Goal: Information Seeking & Learning: Find specific fact

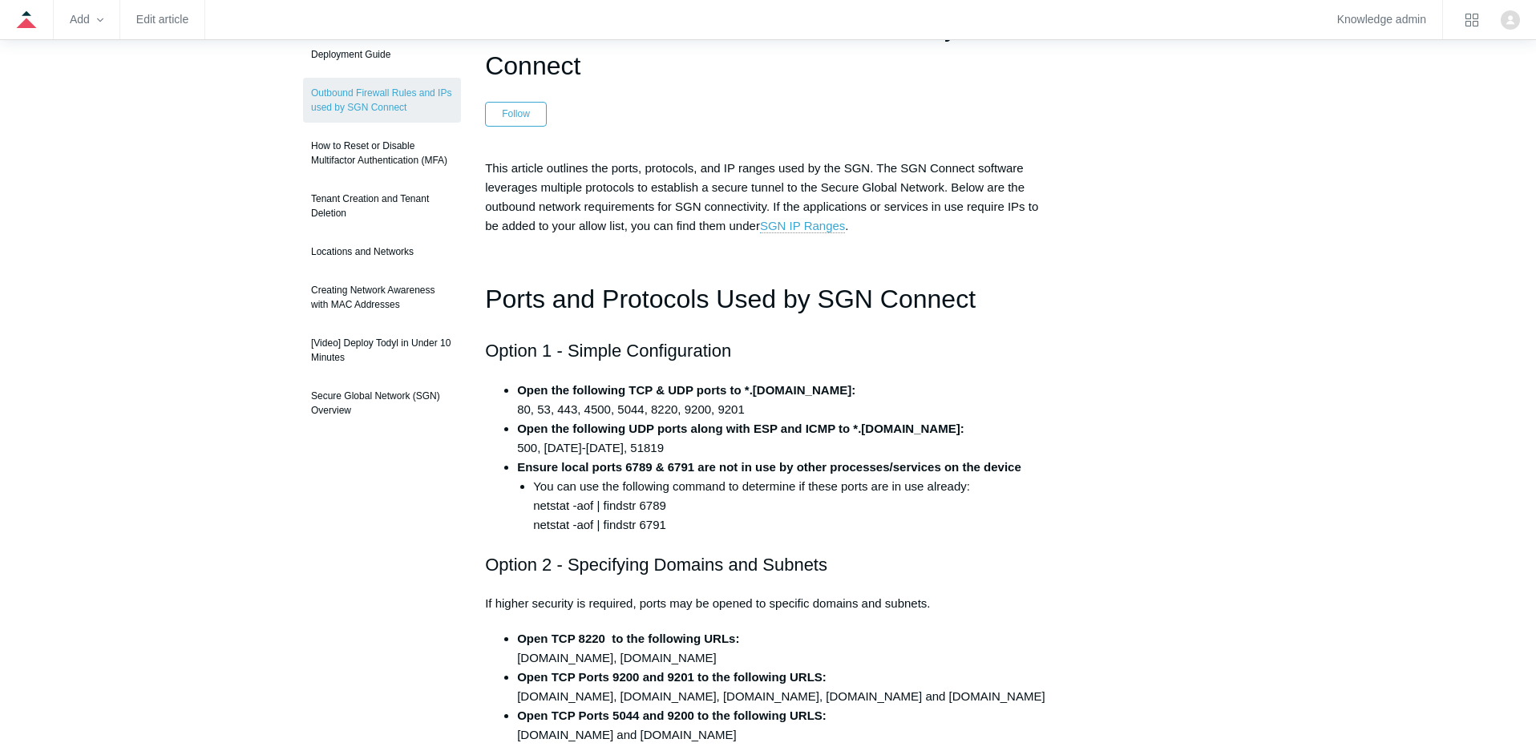
scroll to position [182, 0]
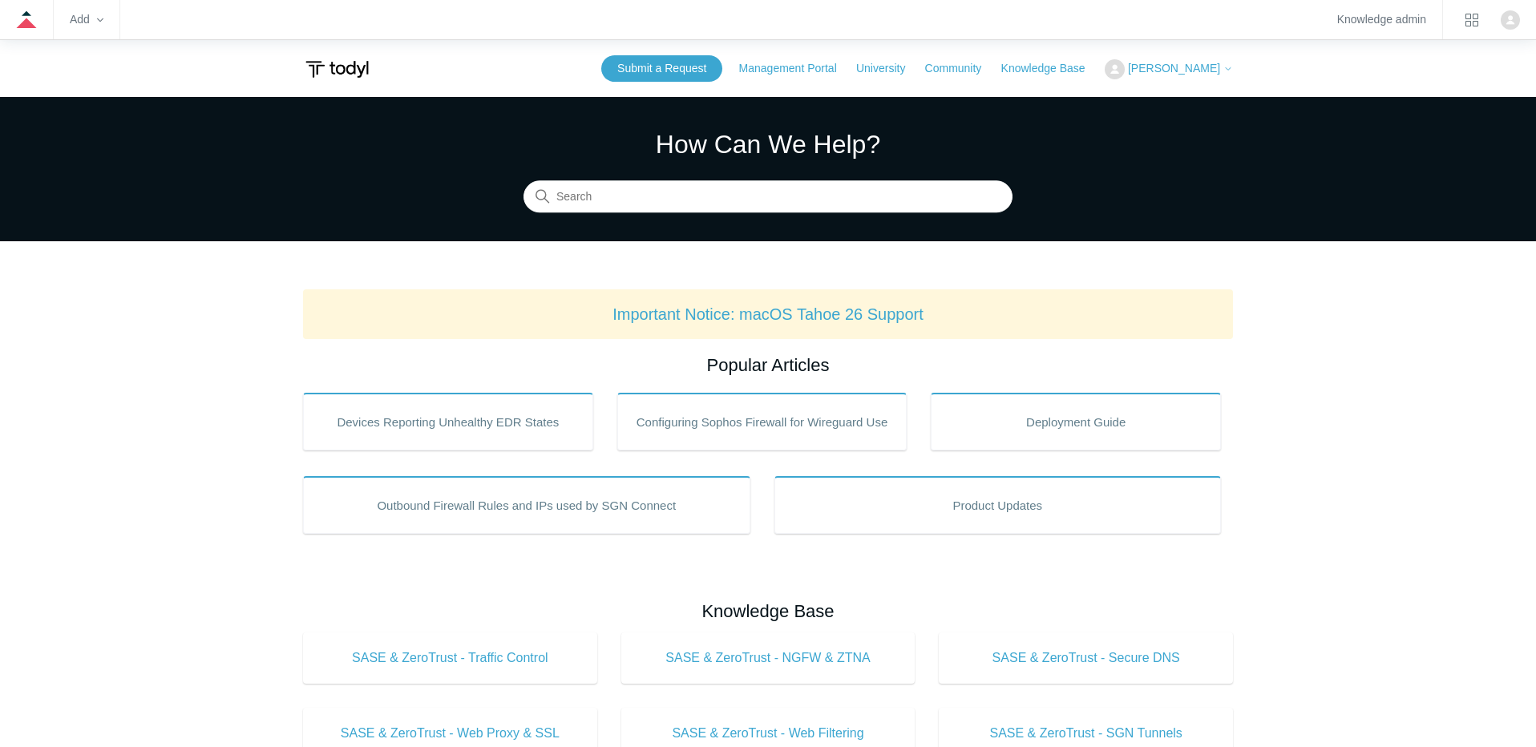
click at [732, 213] on section "How Can We Help? Search" at bounding box center [768, 169] width 1536 height 144
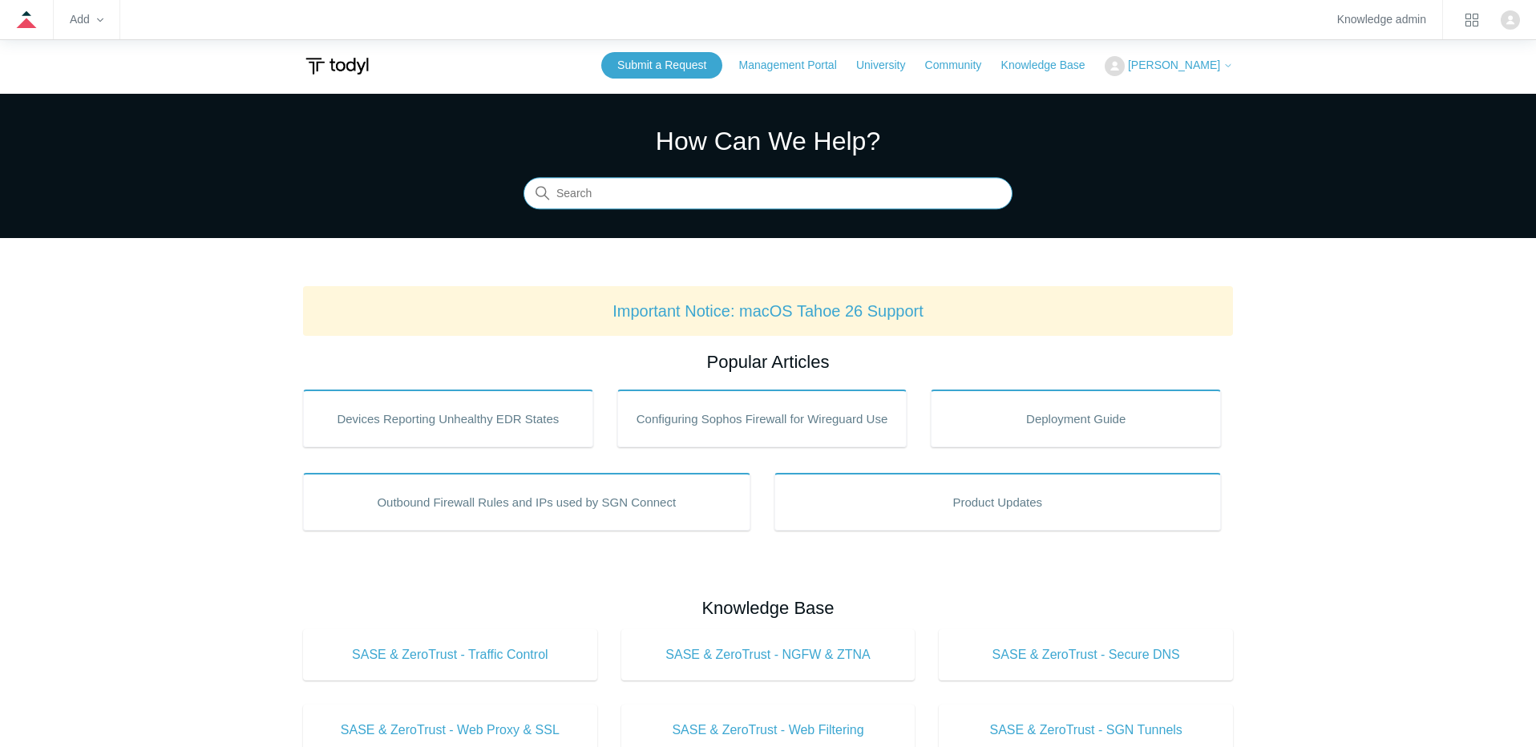
click at [733, 209] on form at bounding box center [768, 194] width 489 height 32
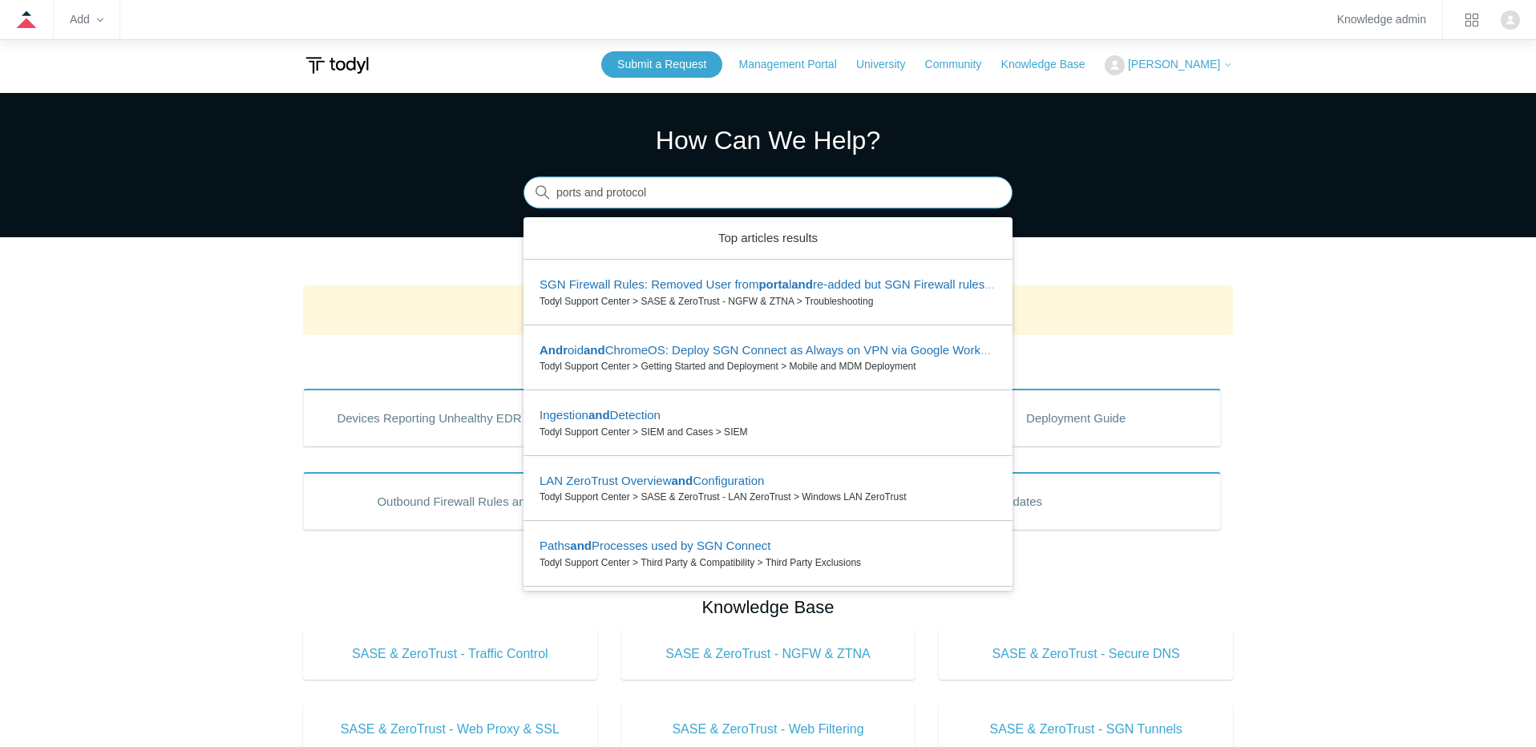
type input "ports and protocols"
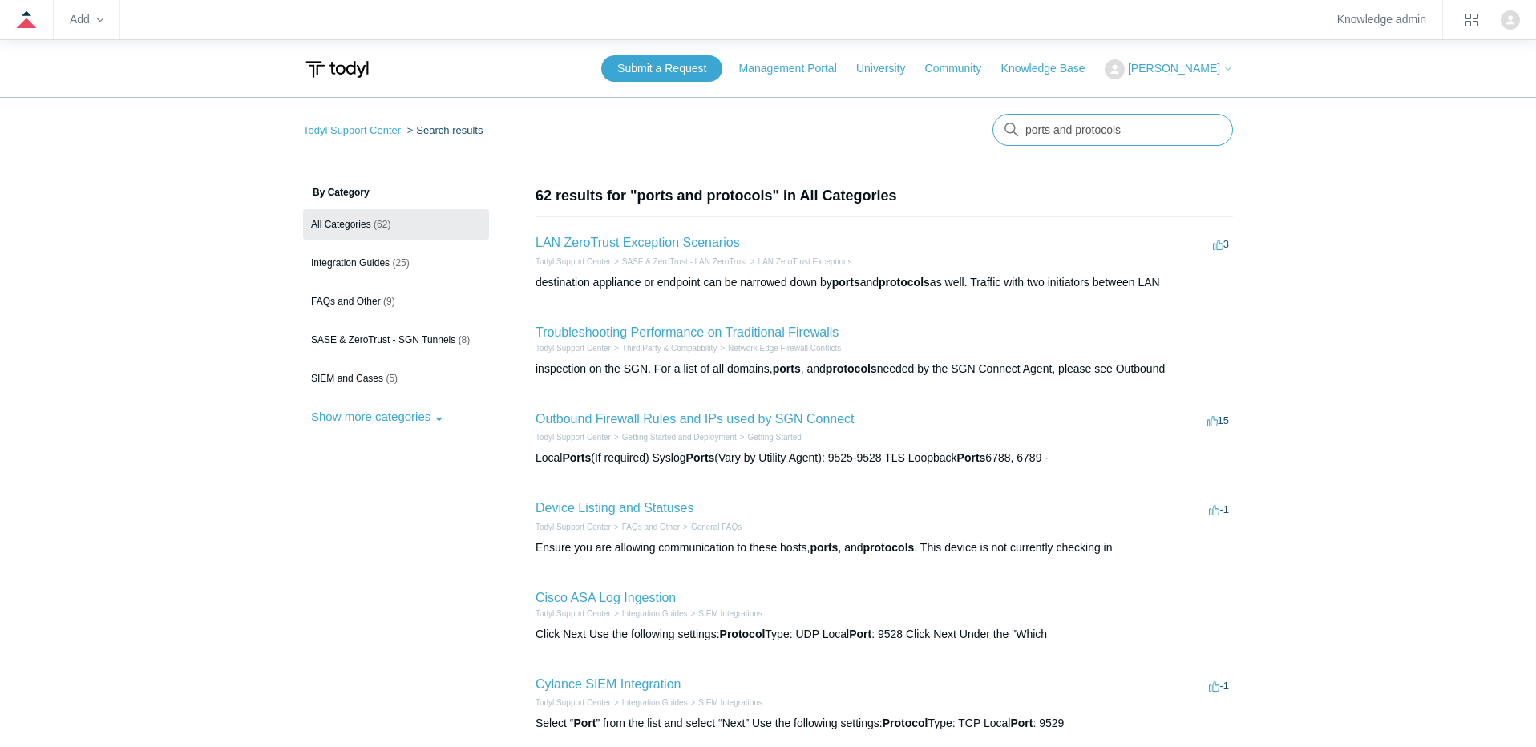
click at [1114, 136] on input "ports and protocols" at bounding box center [1113, 130] width 241 height 32
type input "outbound firewall"
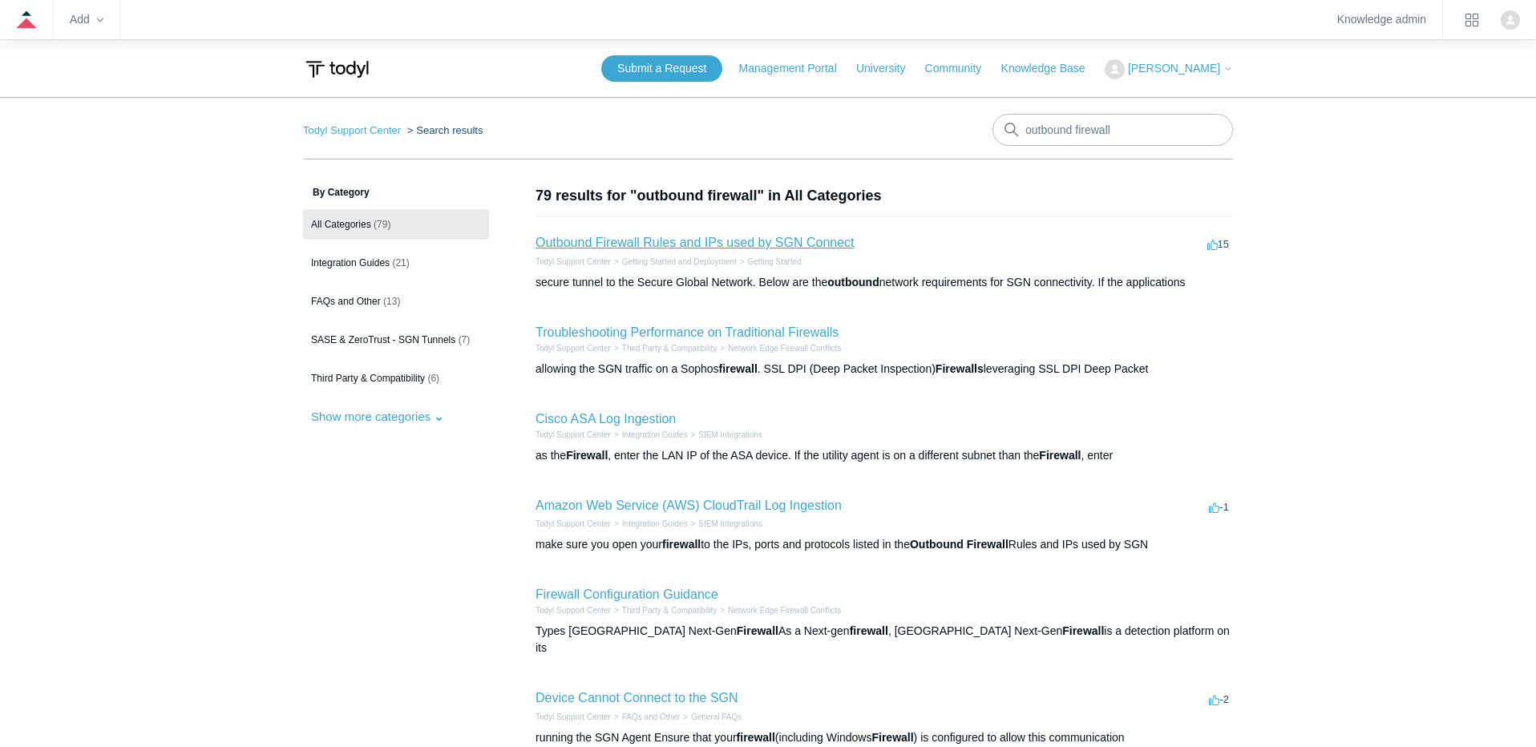
click at [779, 237] on link "Outbound Firewall Rules and IPs used by SGN Connect" at bounding box center [695, 243] width 319 height 14
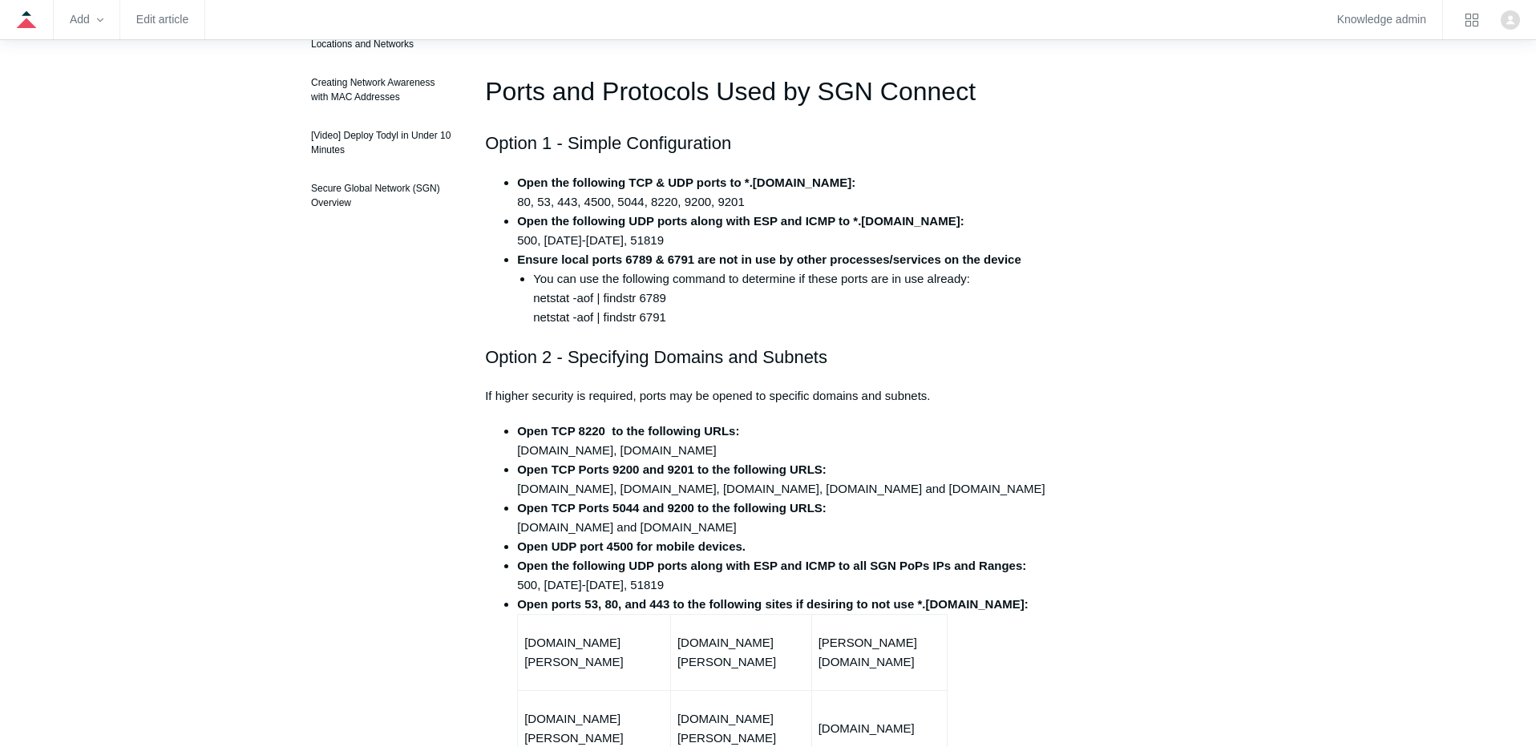
scroll to position [389, 0]
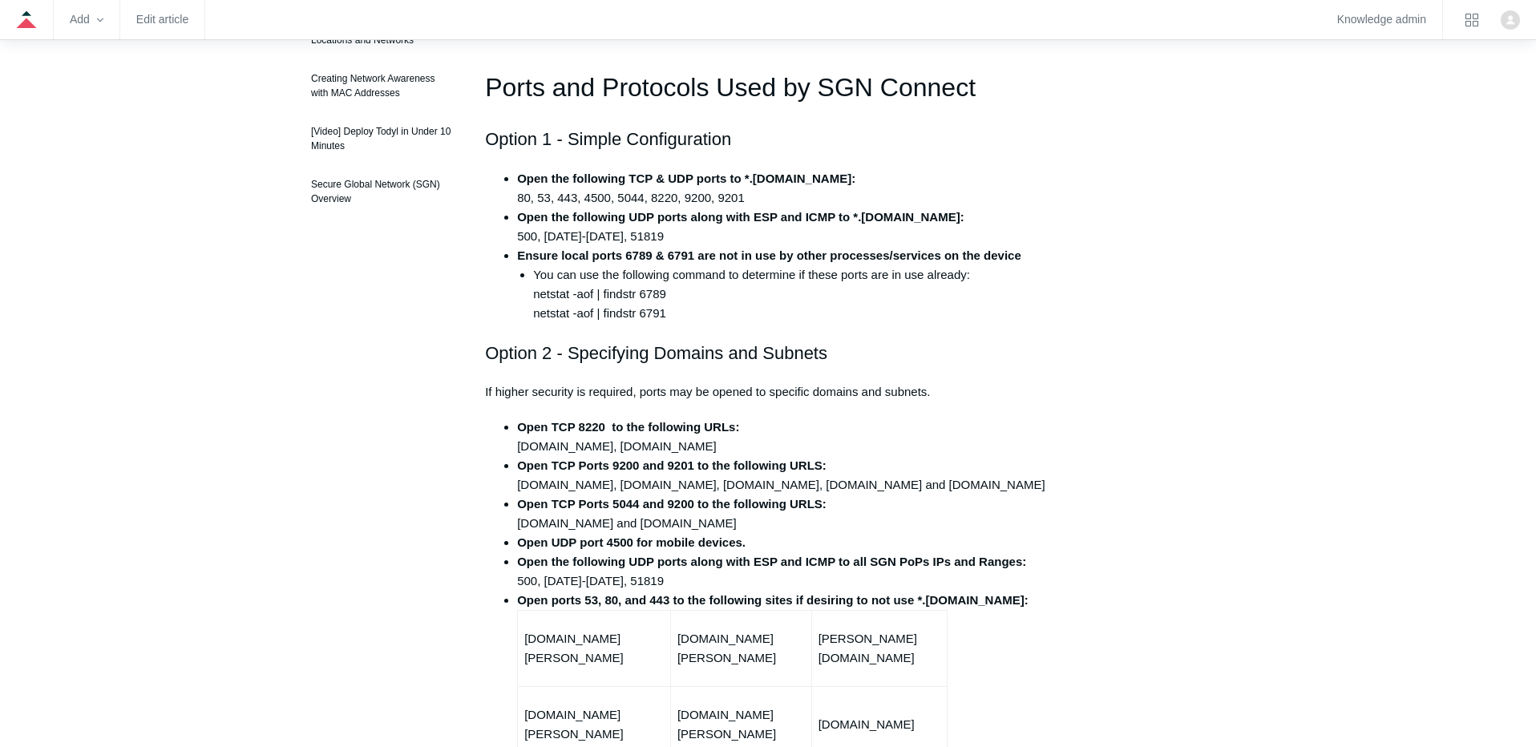
drag, startPoint x: 740, startPoint y: 526, endPoint x: 518, endPoint y: 436, distance: 239.6
click at [519, 436] on ul "Open TCP 8220 to the following URLs: [DOMAIN_NAME], [DOMAIN_NAME] Open TCP Port…" at bounding box center [776, 743] width 550 height 650
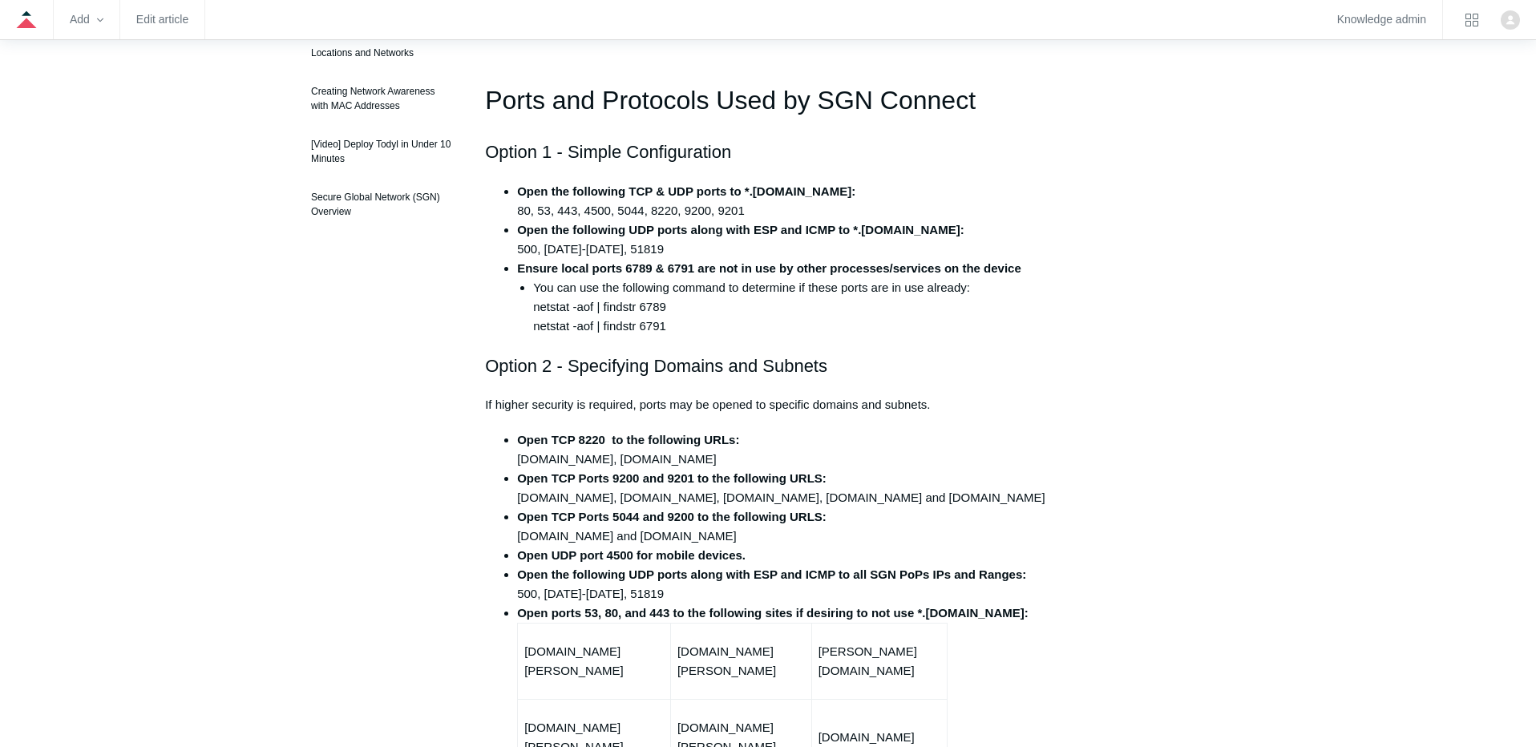
scroll to position [371, 0]
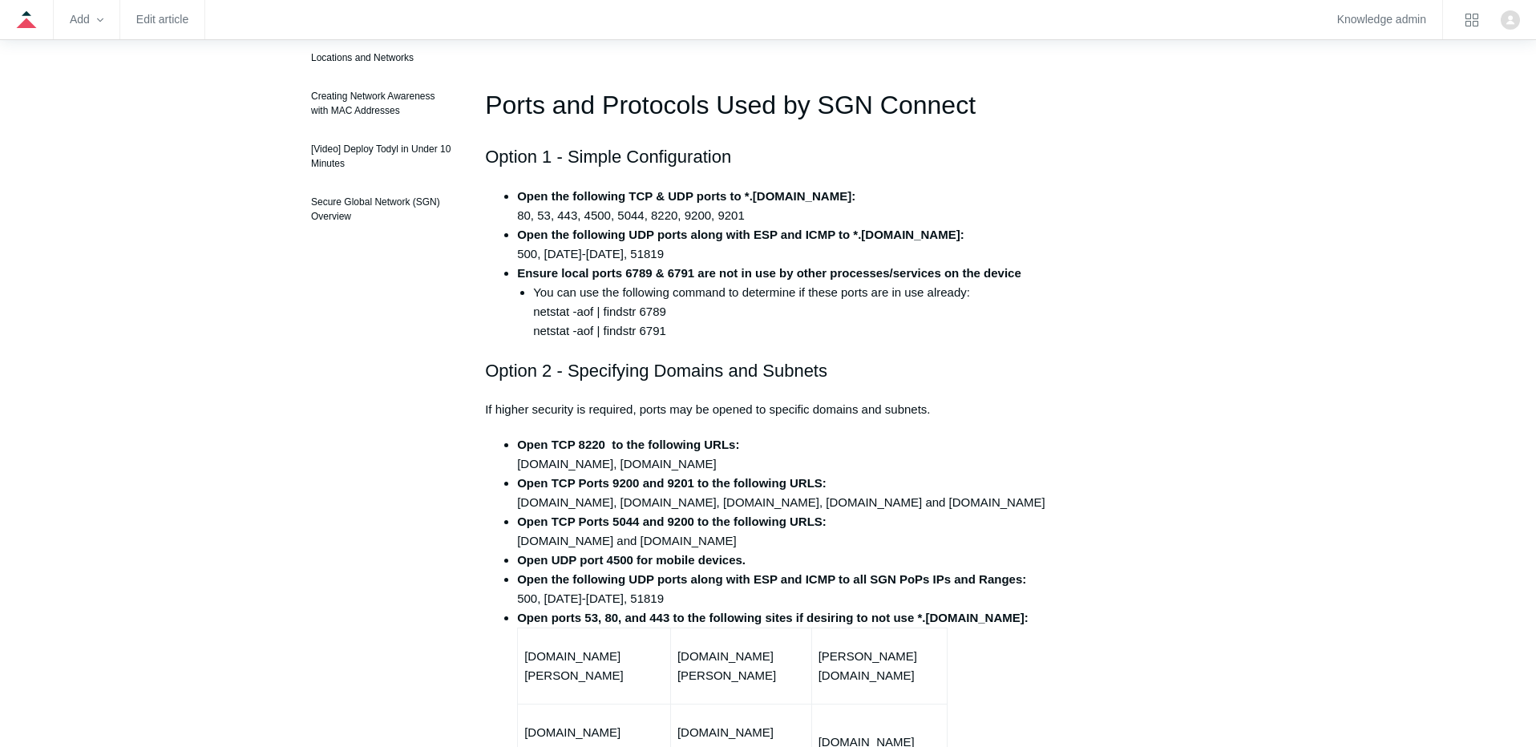
click at [751, 218] on li "Open the following TCP & UDP ports to *.[DOMAIN_NAME]: 80, 53, 443, 4500, 5044,…" at bounding box center [784, 206] width 534 height 38
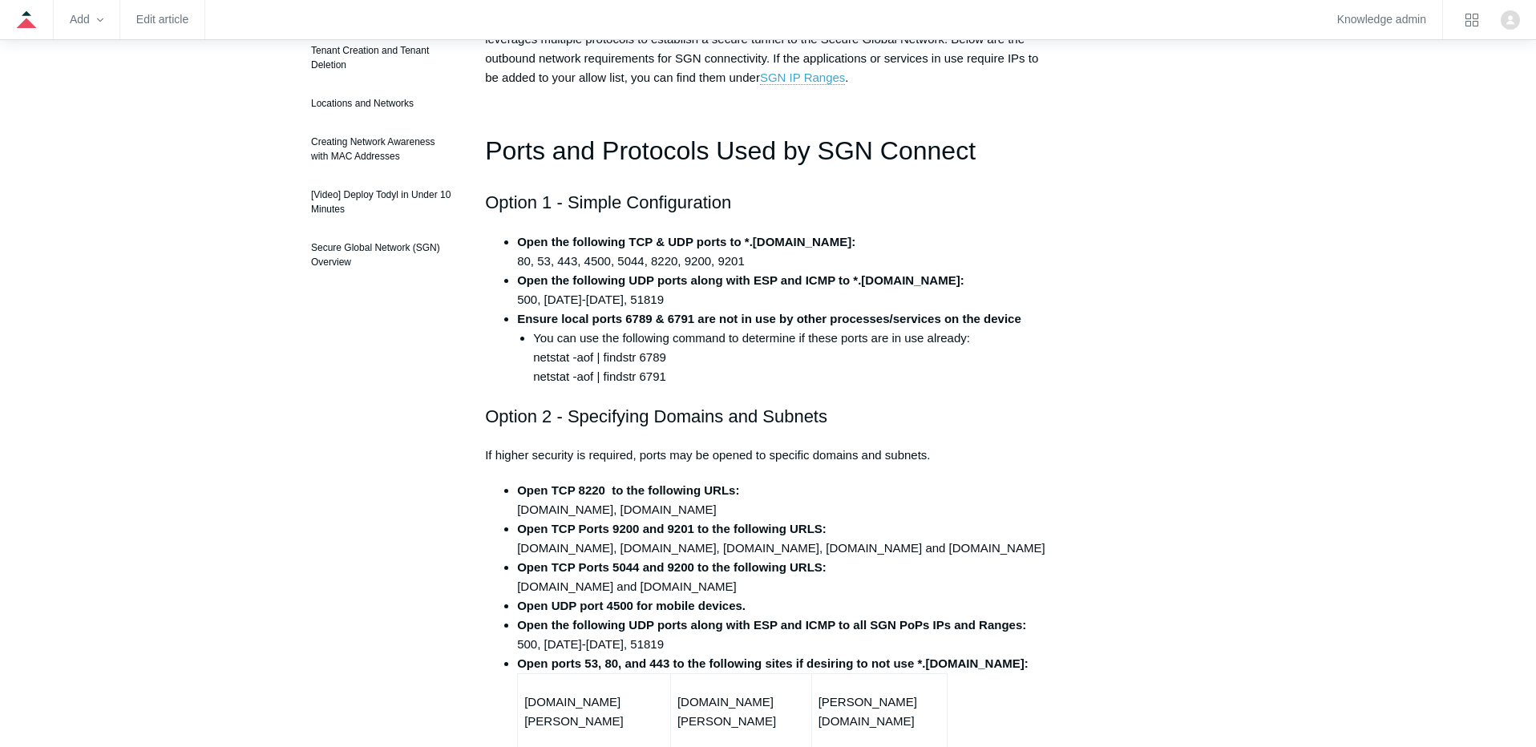
scroll to position [323, 0]
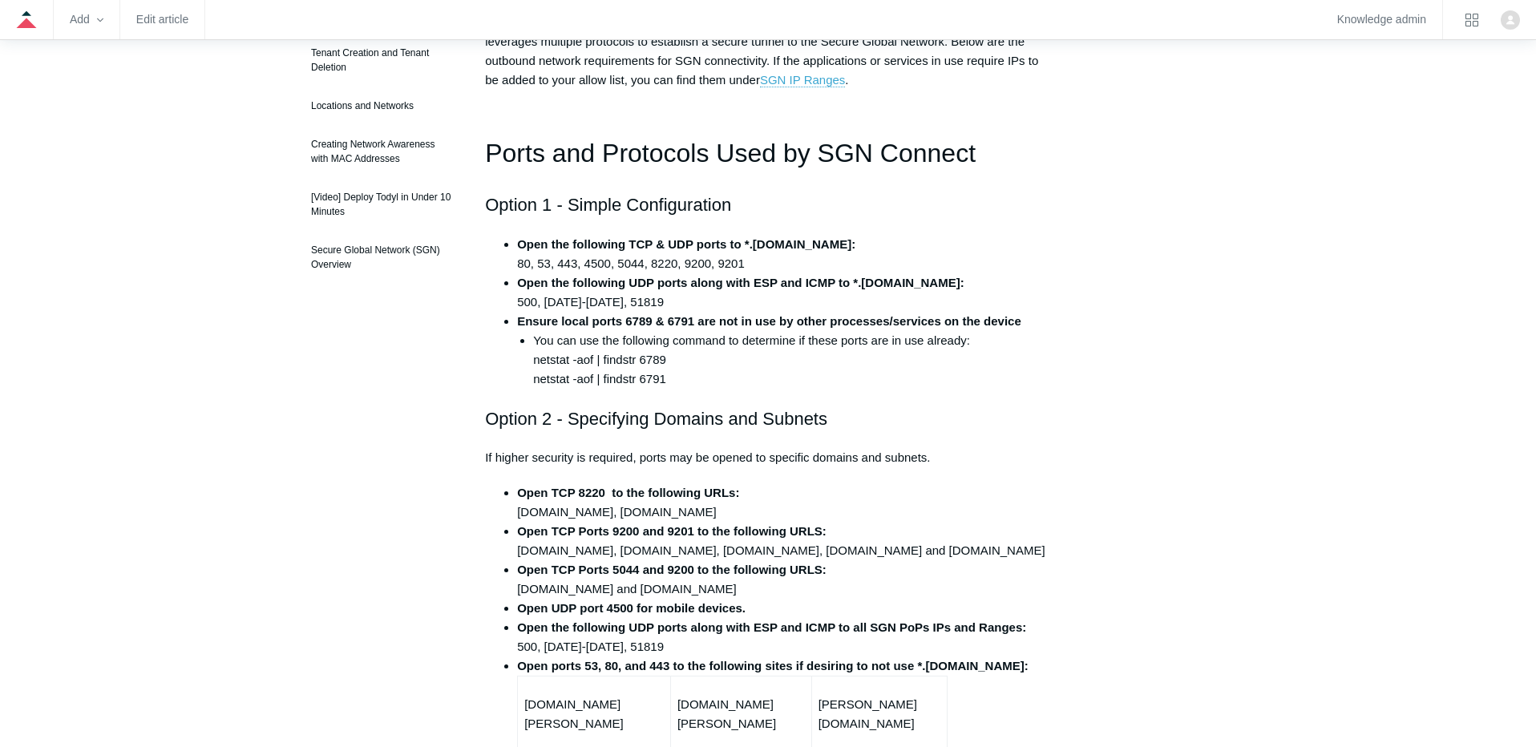
click at [752, 261] on li "Open the following TCP & UDP ports to *.[DOMAIN_NAME]: 80, 53, 443, 4500, 5044,…" at bounding box center [784, 254] width 534 height 38
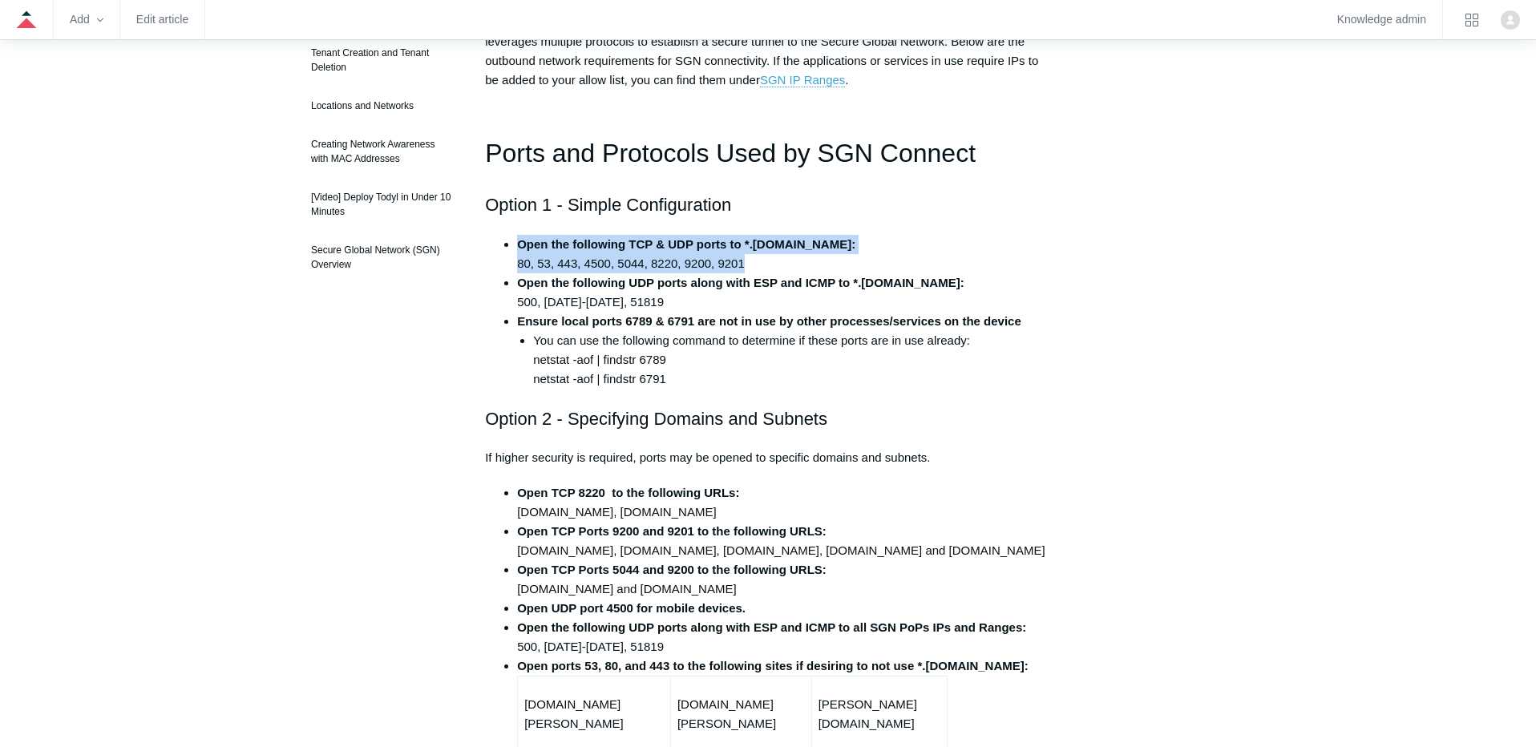
drag, startPoint x: 747, startPoint y: 263, endPoint x: 519, endPoint y: 246, distance: 229.2
click at [519, 246] on li "Open the following TCP & UDP ports to *.[DOMAIN_NAME]: 80, 53, 443, 4500, 5044,…" at bounding box center [784, 254] width 534 height 38
copy li "Open the following TCP & UDP ports to *.[DOMAIN_NAME]: 80, 53, 443, 4500, 5044,…"
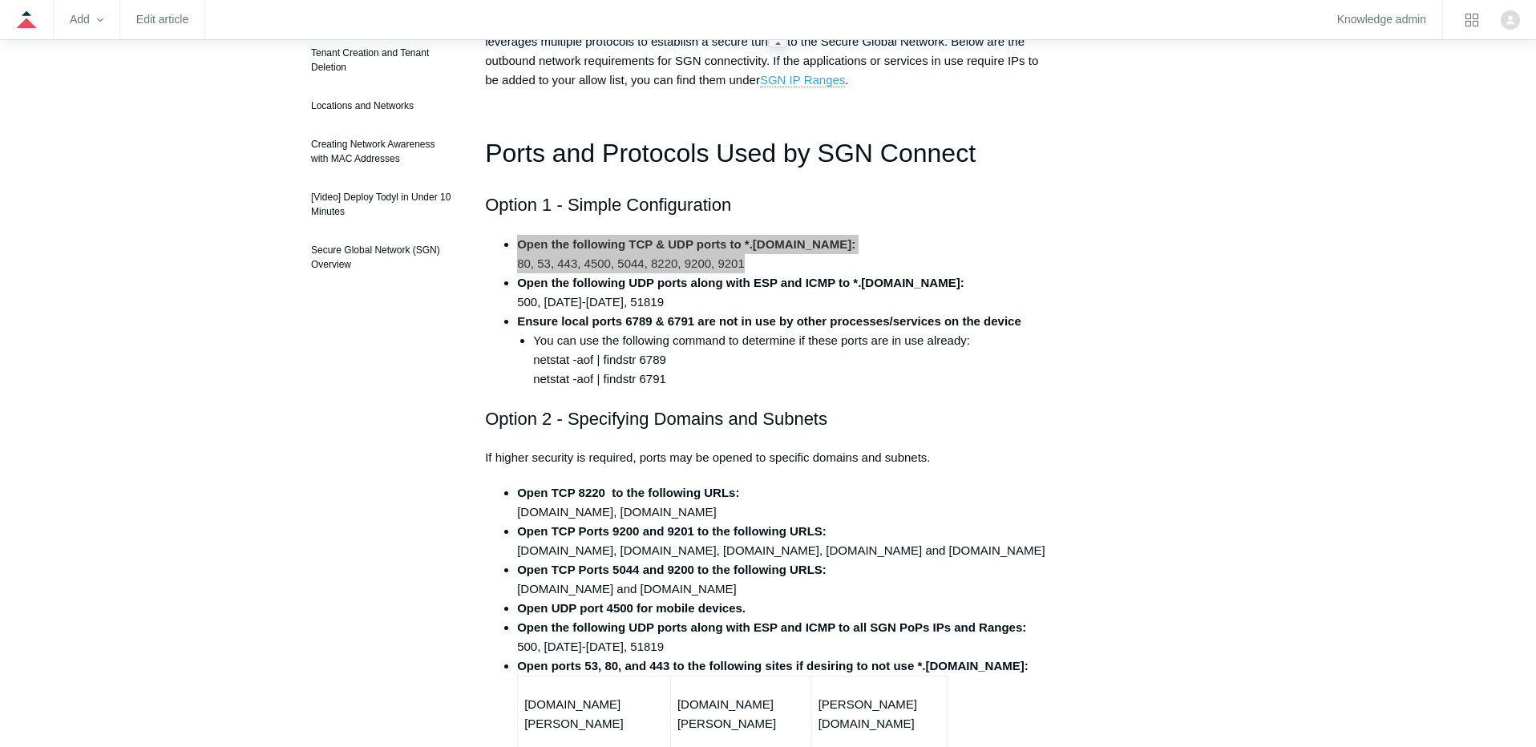
scroll to position [324, 0]
